Goal: Answer question/provide support

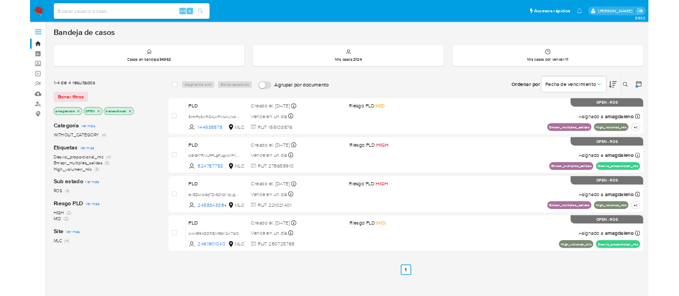
scroll to position [57, 0]
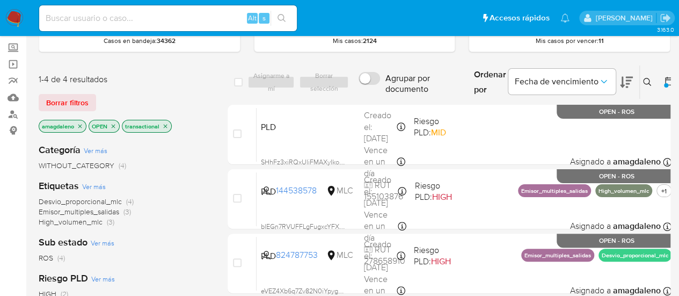
click at [172, 75] on div "1-4 de 4 resultados" at bounding box center [125, 80] width 172 height 12
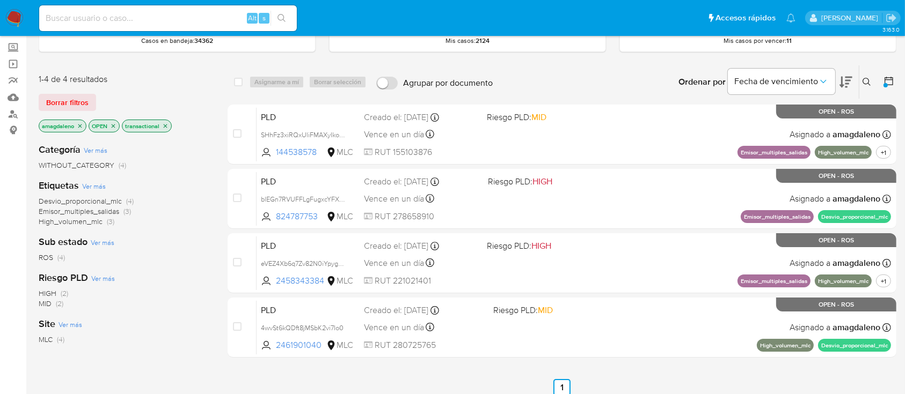
click at [507, 369] on div "select-all-cases-checkbox Asignarme a mí Borrar selección Agrupar por documento…" at bounding box center [562, 308] width 669 height 486
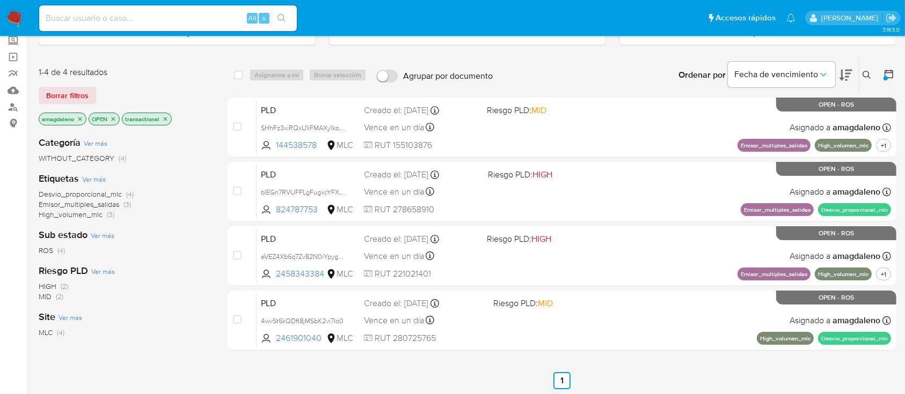
scroll to position [65, 0]
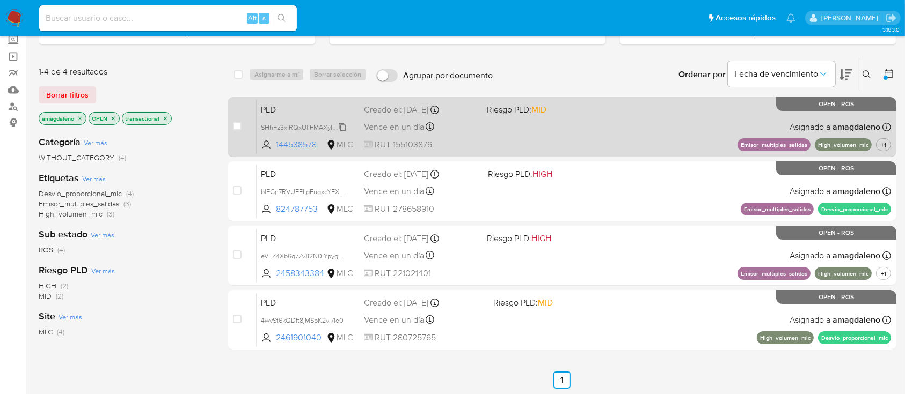
click at [296, 126] on span "SHhFz3xiRQxUliFMAXyIkoXp" at bounding box center [304, 127] width 86 height 12
click at [567, 127] on span at bounding box center [544, 127] width 114 height 2
click at [517, 123] on div "PLD SHhFz3xiRQxUliFMAXyIkoXp 144538578 MLC Riesgo PLD: MID Creado el: [DATE] Cr…" at bounding box center [574, 127] width 634 height 54
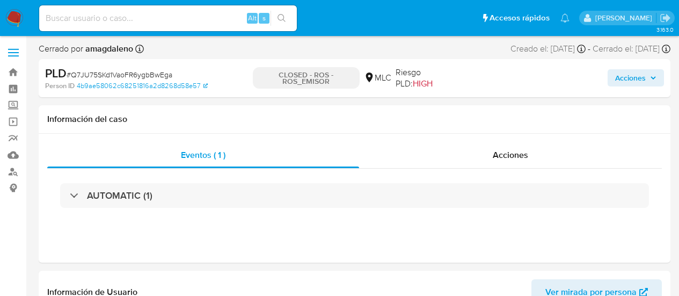
select select "10"
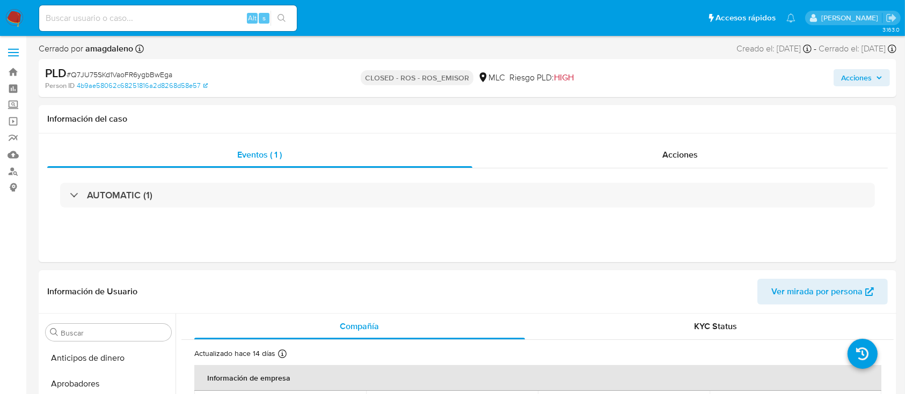
scroll to position [531, 0]
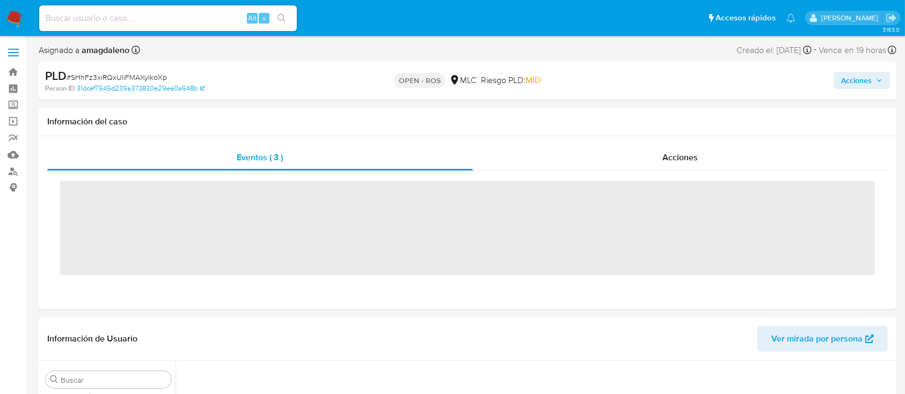
scroll to position [531, 0]
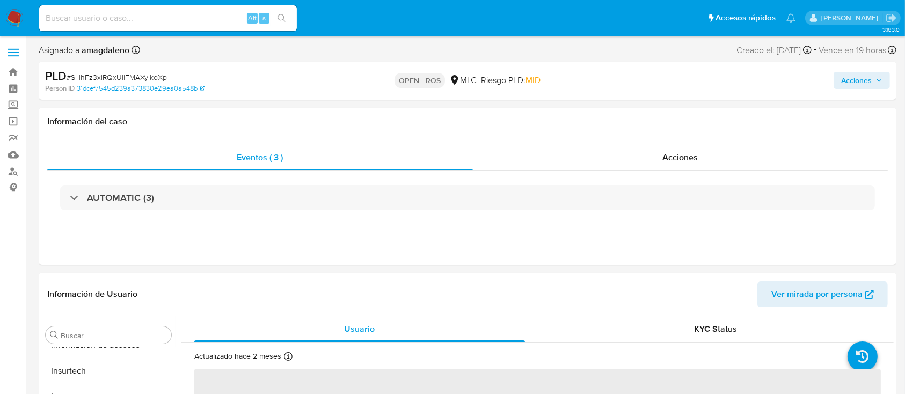
select select "10"
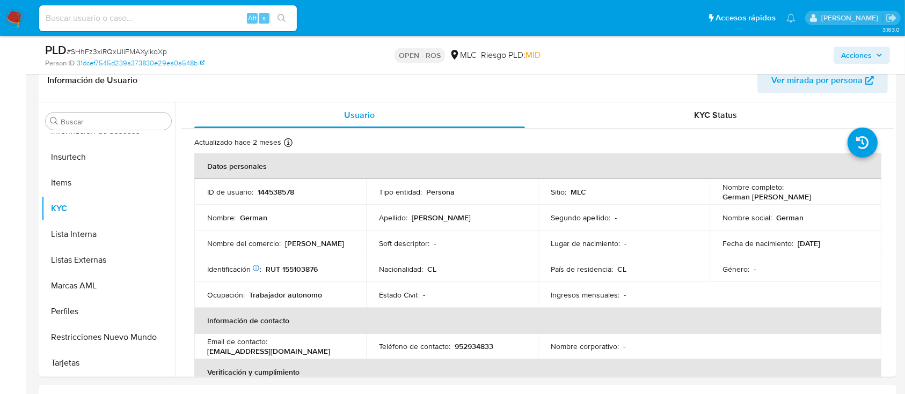
scroll to position [193, 0]
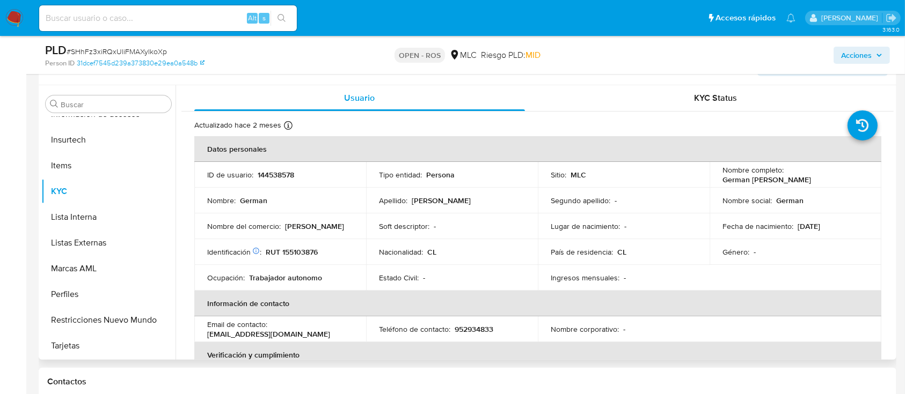
click at [282, 176] on p "144538578" at bounding box center [276, 175] width 36 height 10
copy p "144538578"
click at [296, 252] on p "RUT 155103876" at bounding box center [292, 252] width 52 height 10
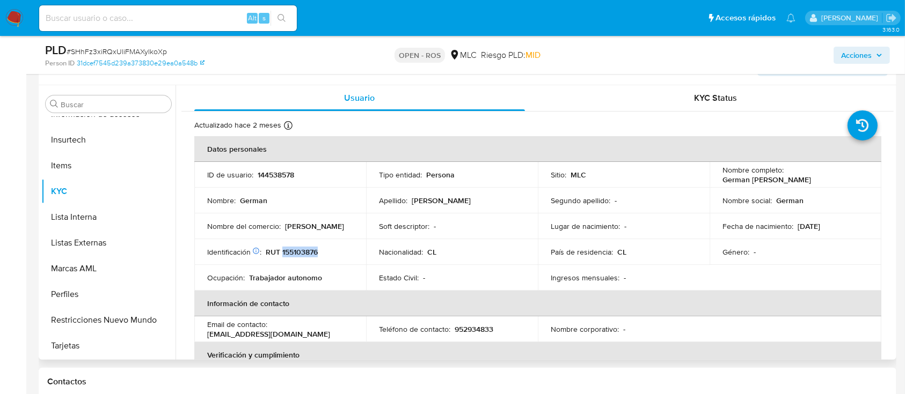
copy p "155103876"
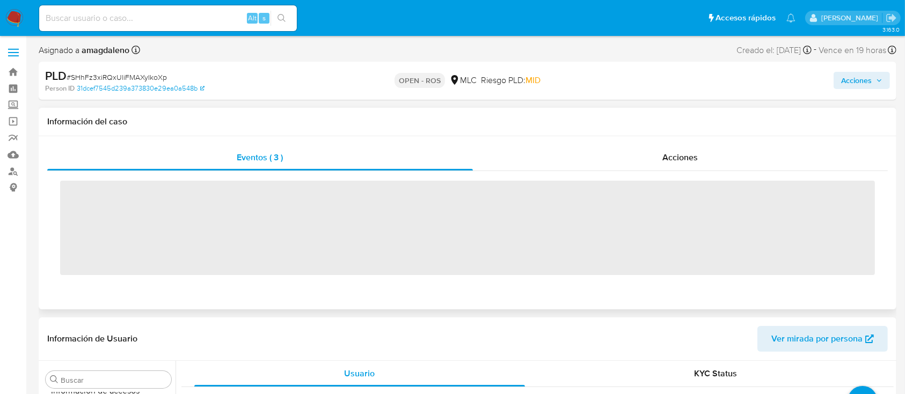
scroll to position [531, 0]
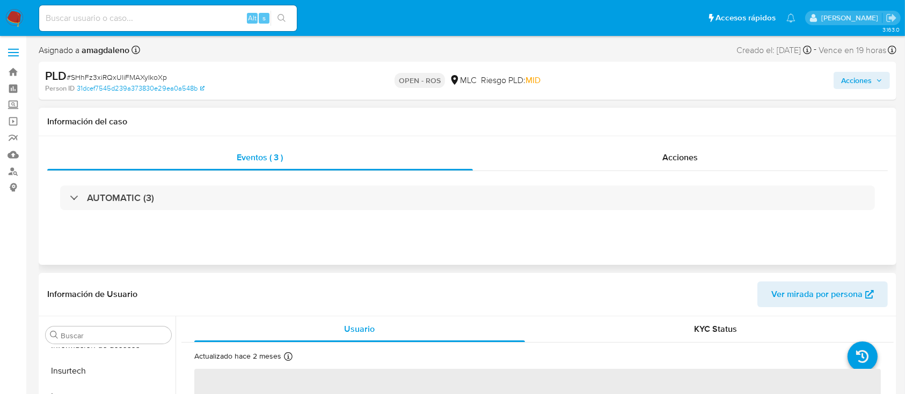
select select "10"
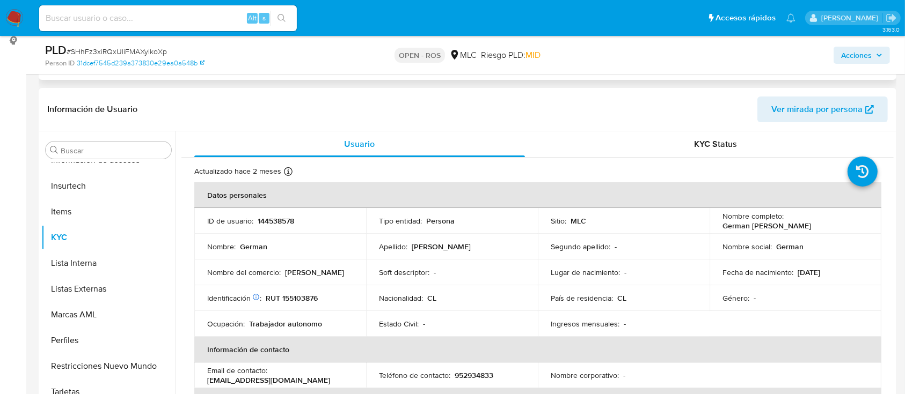
scroll to position [151, 0]
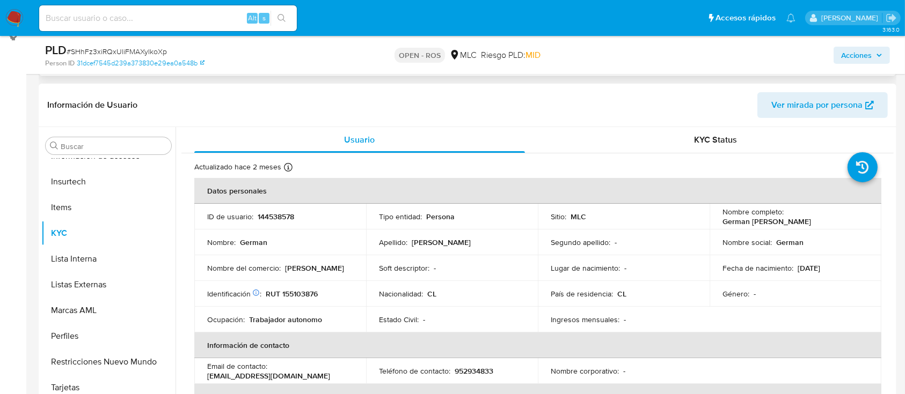
click at [270, 213] on p "144538578" at bounding box center [276, 217] width 36 height 10
copy p "144538578"
click at [301, 296] on p "RUT 155103876" at bounding box center [292, 294] width 52 height 10
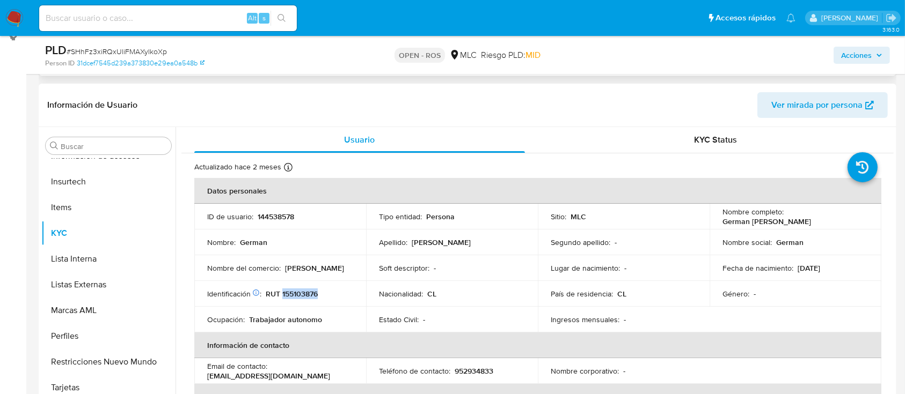
copy p "155103876"
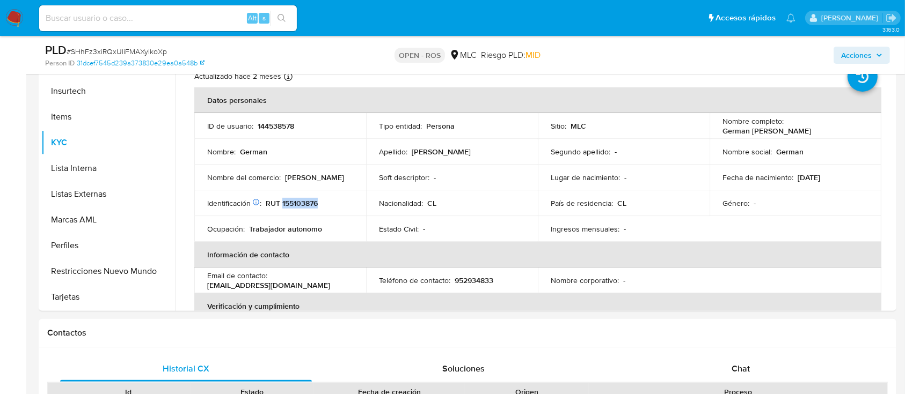
scroll to position [225, 0]
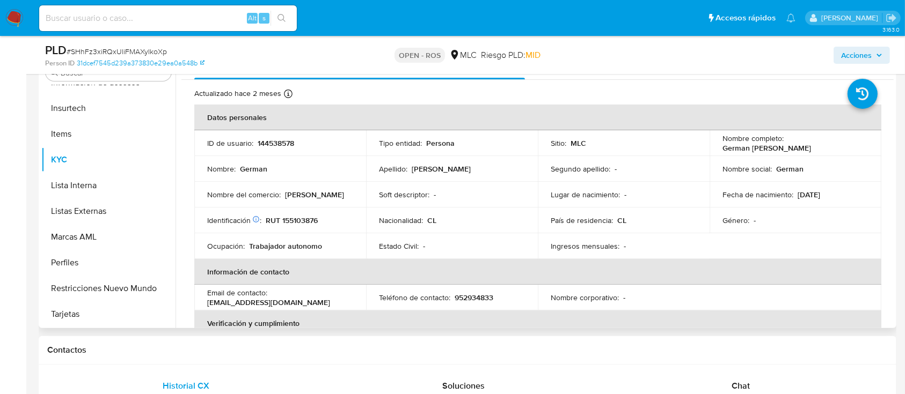
click at [265, 142] on p "144538578" at bounding box center [276, 143] width 36 height 10
copy p "144538578"
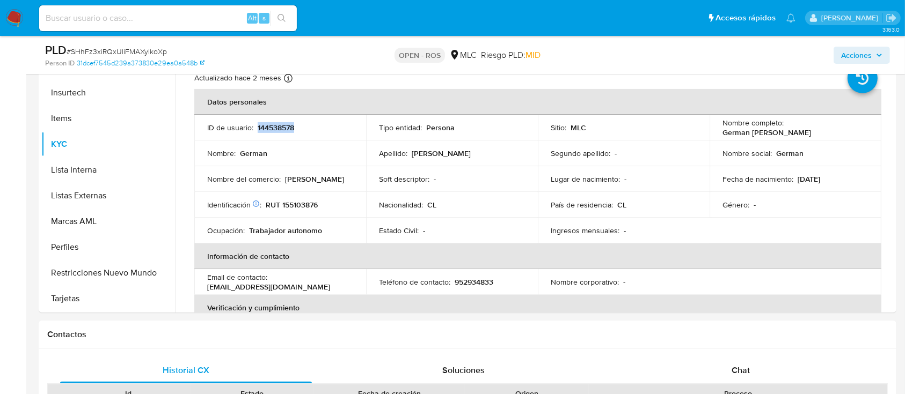
scroll to position [243, 0]
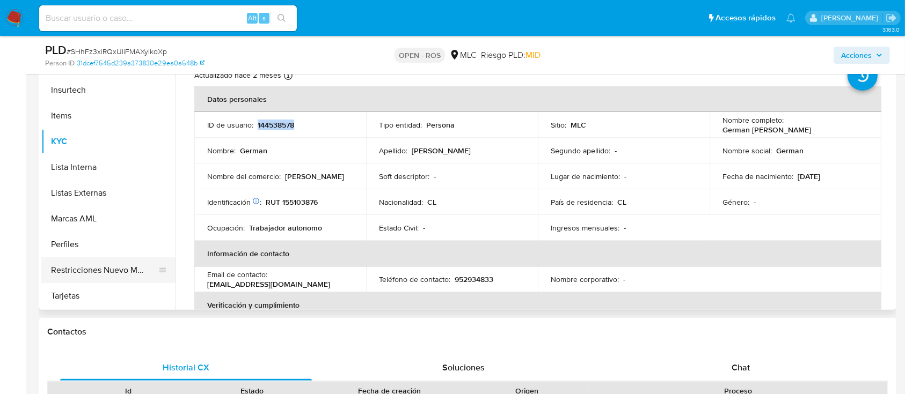
click at [167, 266] on button "Restricciones Nuevo Mundo" at bounding box center [104, 271] width 126 height 26
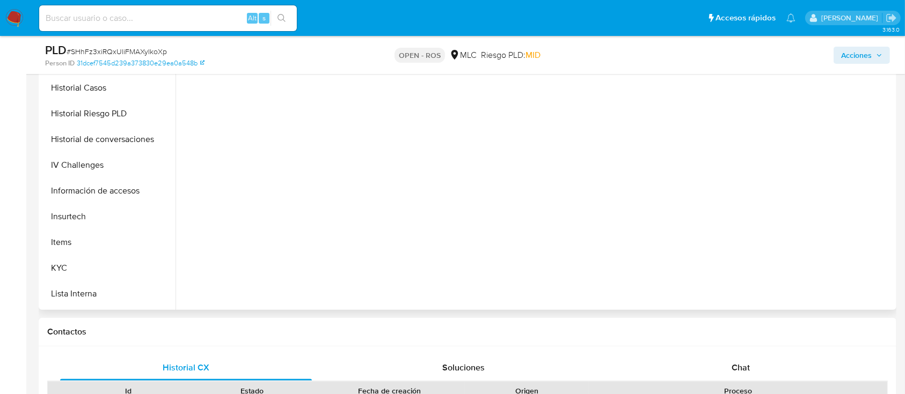
scroll to position [507, 0]
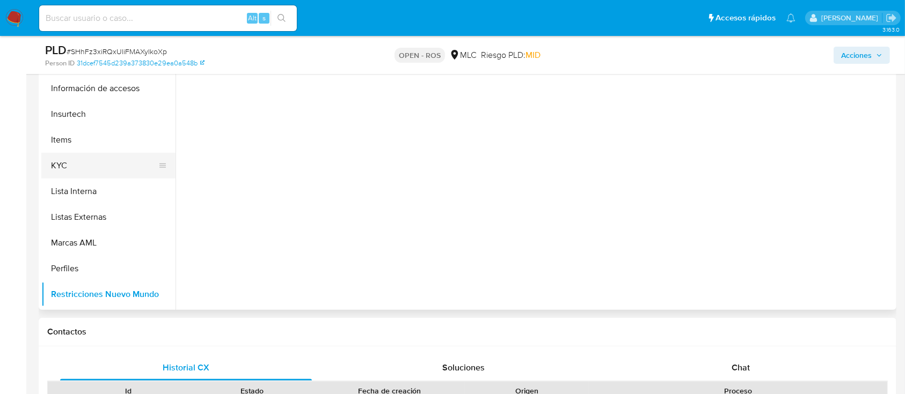
click at [90, 163] on button "KYC" at bounding box center [104, 166] width 126 height 26
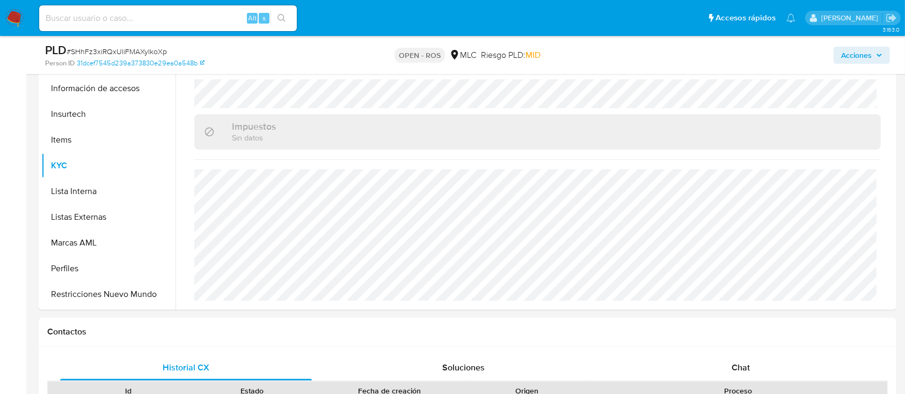
scroll to position [0, 0]
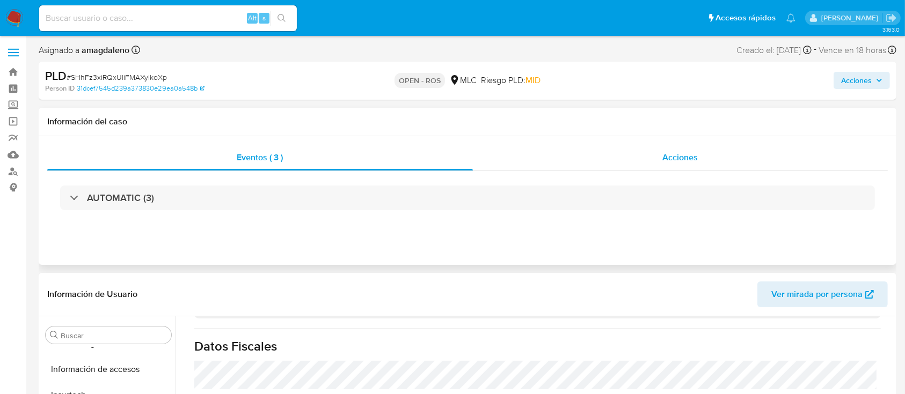
click at [524, 159] on div "Acciones" at bounding box center [680, 158] width 415 height 26
